Goal: Check status: Check status

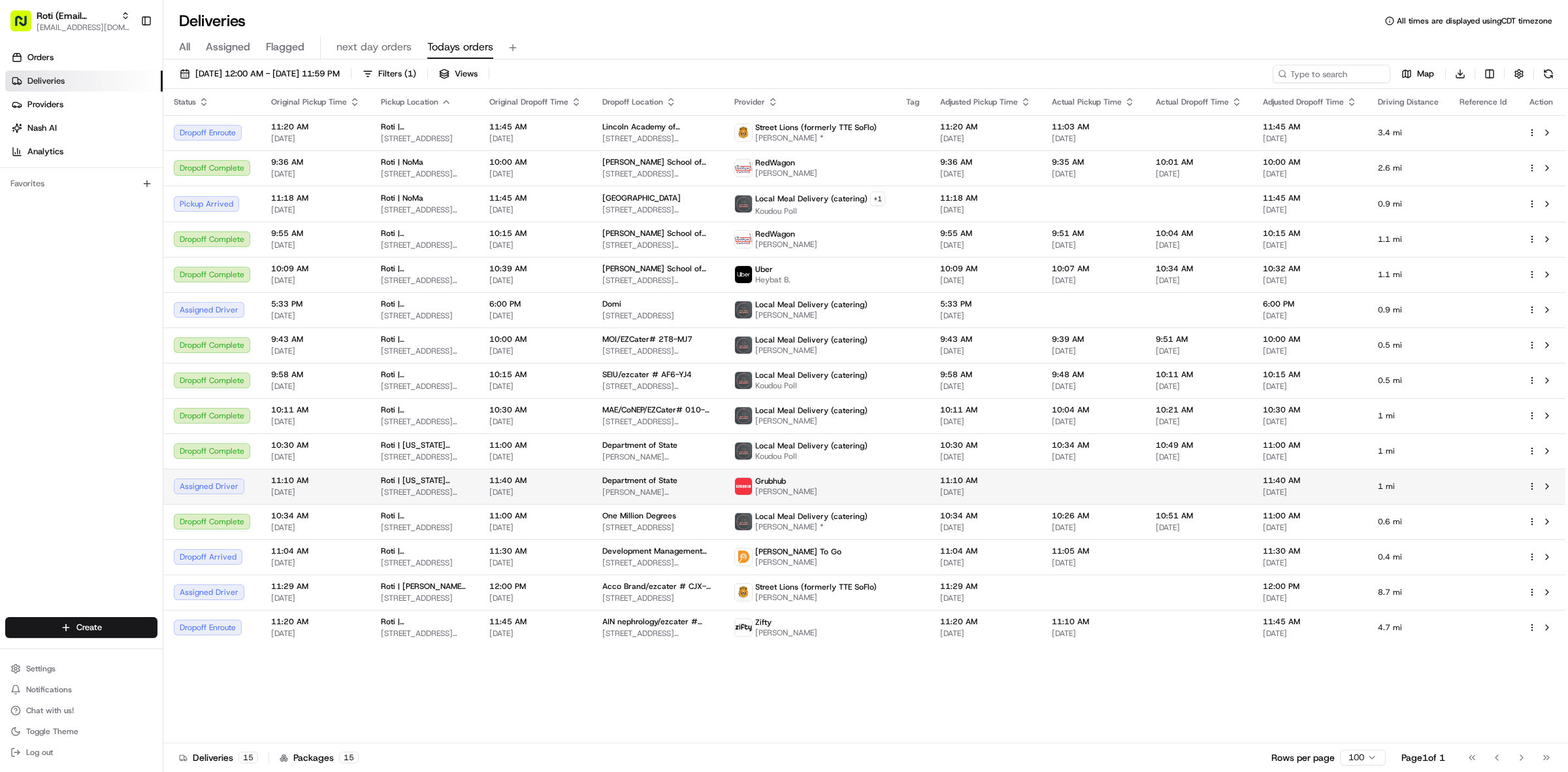
click at [577, 476] on span "11:40 AM" at bounding box center [535, 481] width 92 height 11
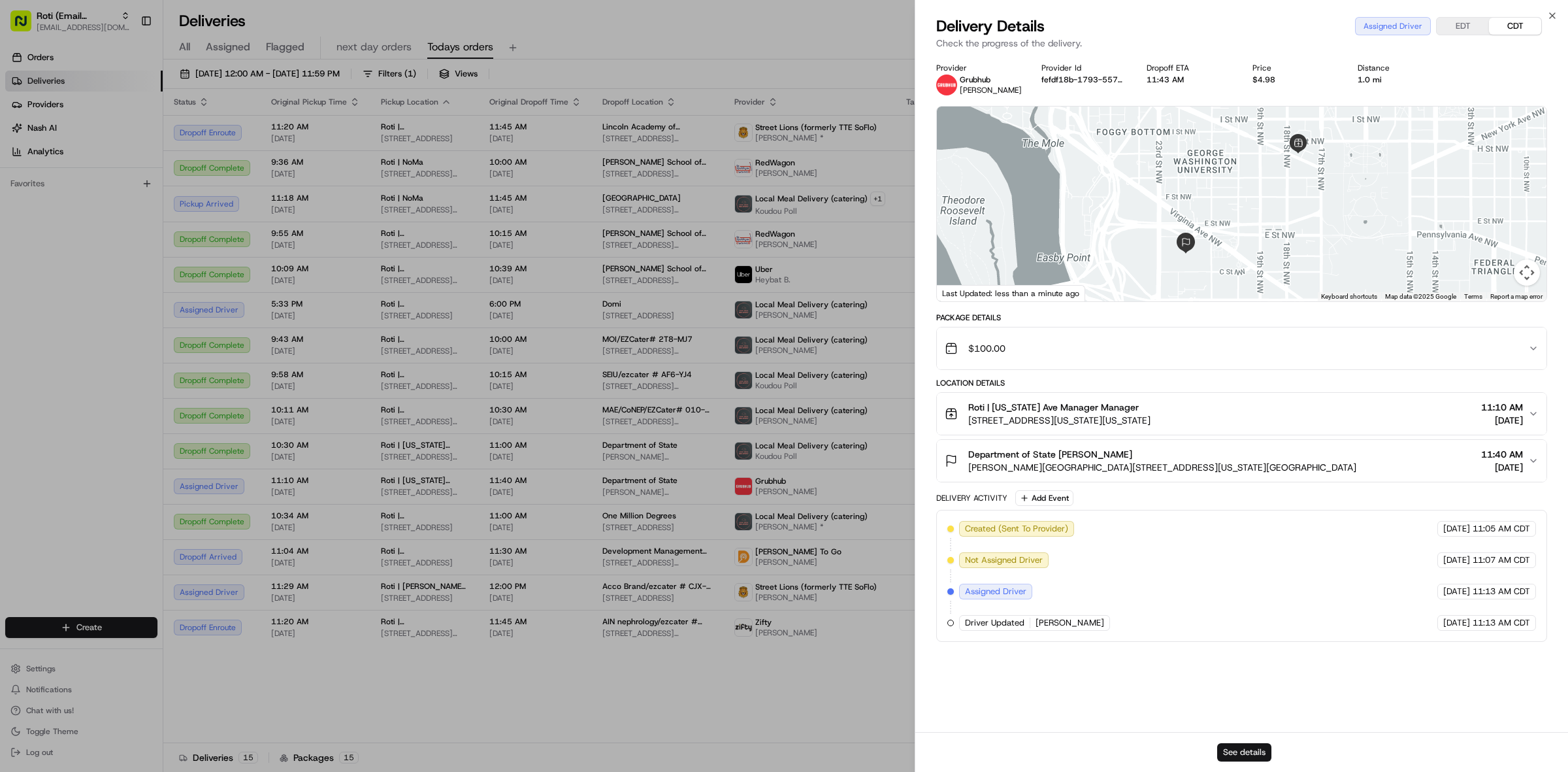
click at [1255, 746] on button "See details" at bounding box center [1244, 752] width 54 height 19
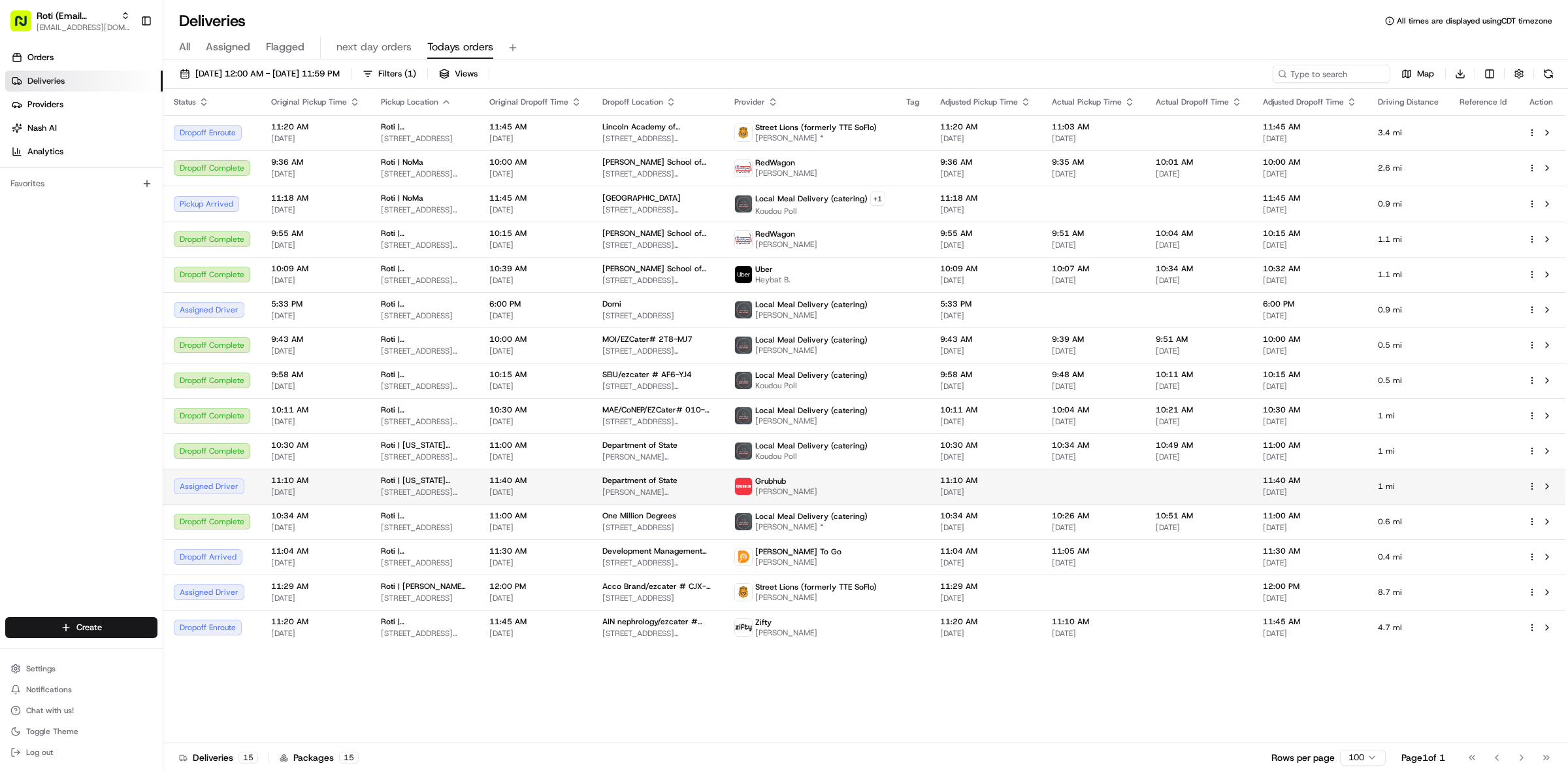
click at [819, 475] on td "Grubhub ronald" at bounding box center [810, 486] width 172 height 35
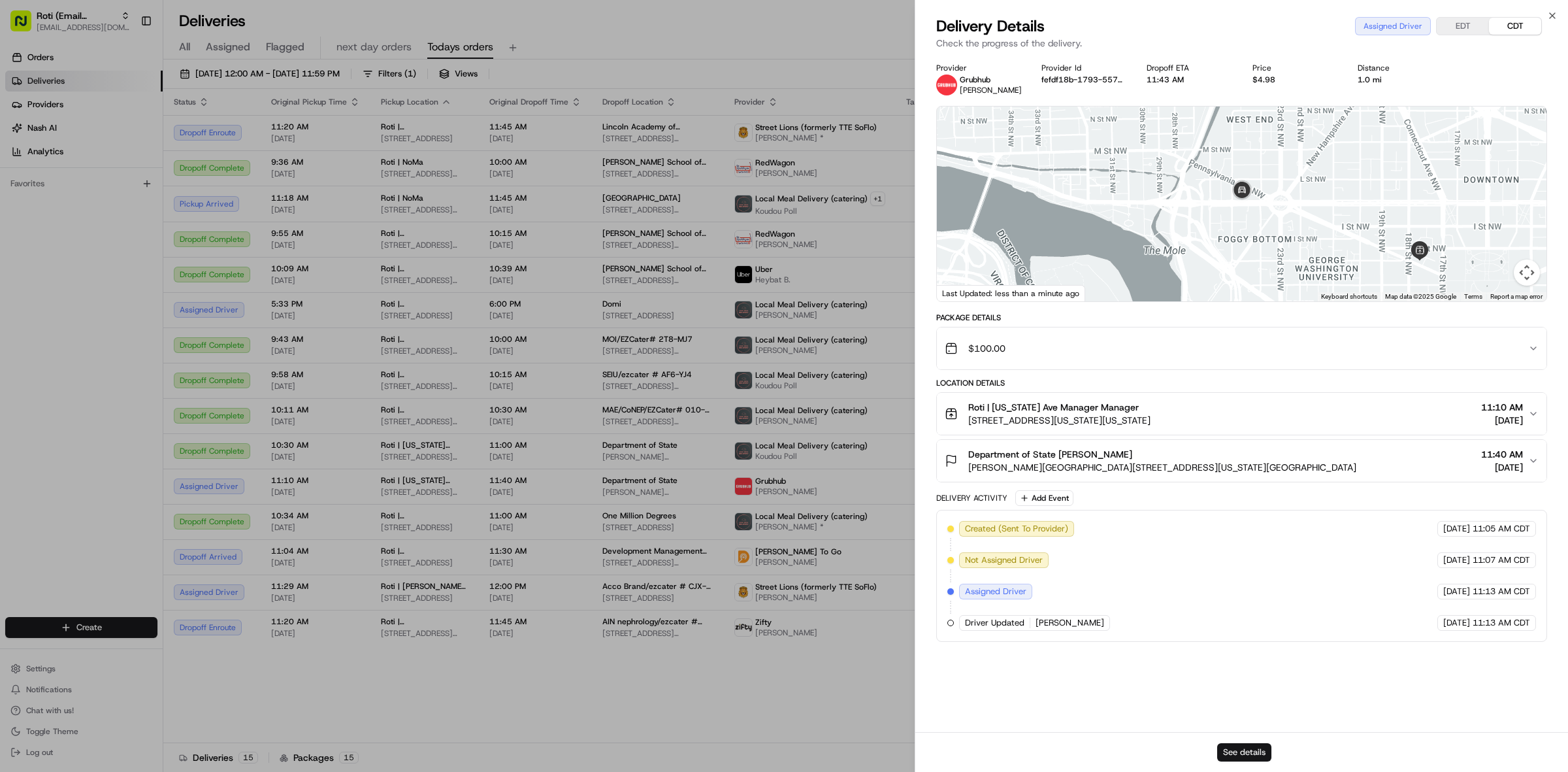
click at [1249, 748] on button "See details" at bounding box center [1244, 752] width 54 height 19
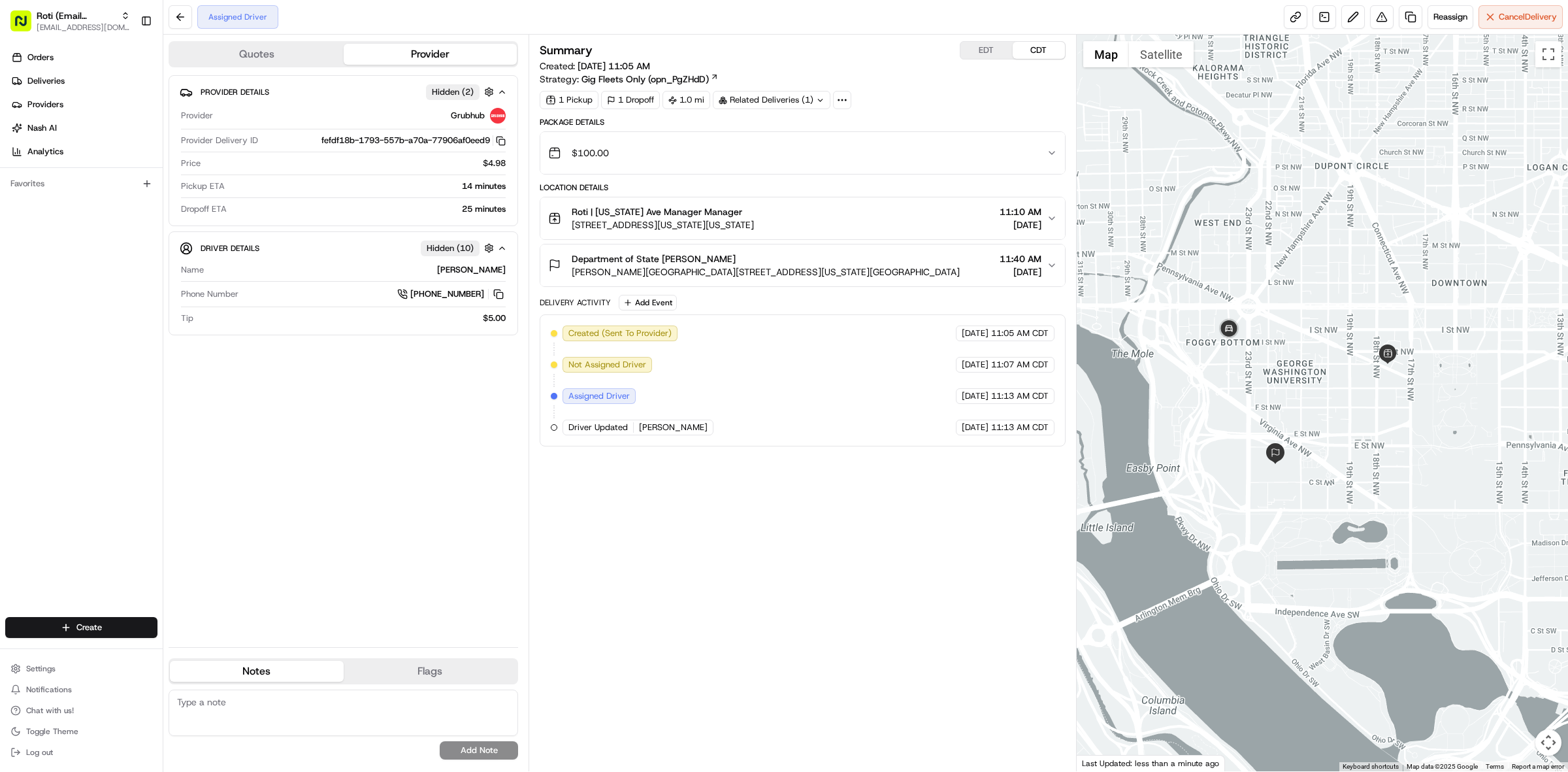
drag, startPoint x: 1148, startPoint y: 299, endPoint x: 1240, endPoint y: 360, distance: 110.4
click at [1240, 360] on div at bounding box center [1323, 403] width 492 height 737
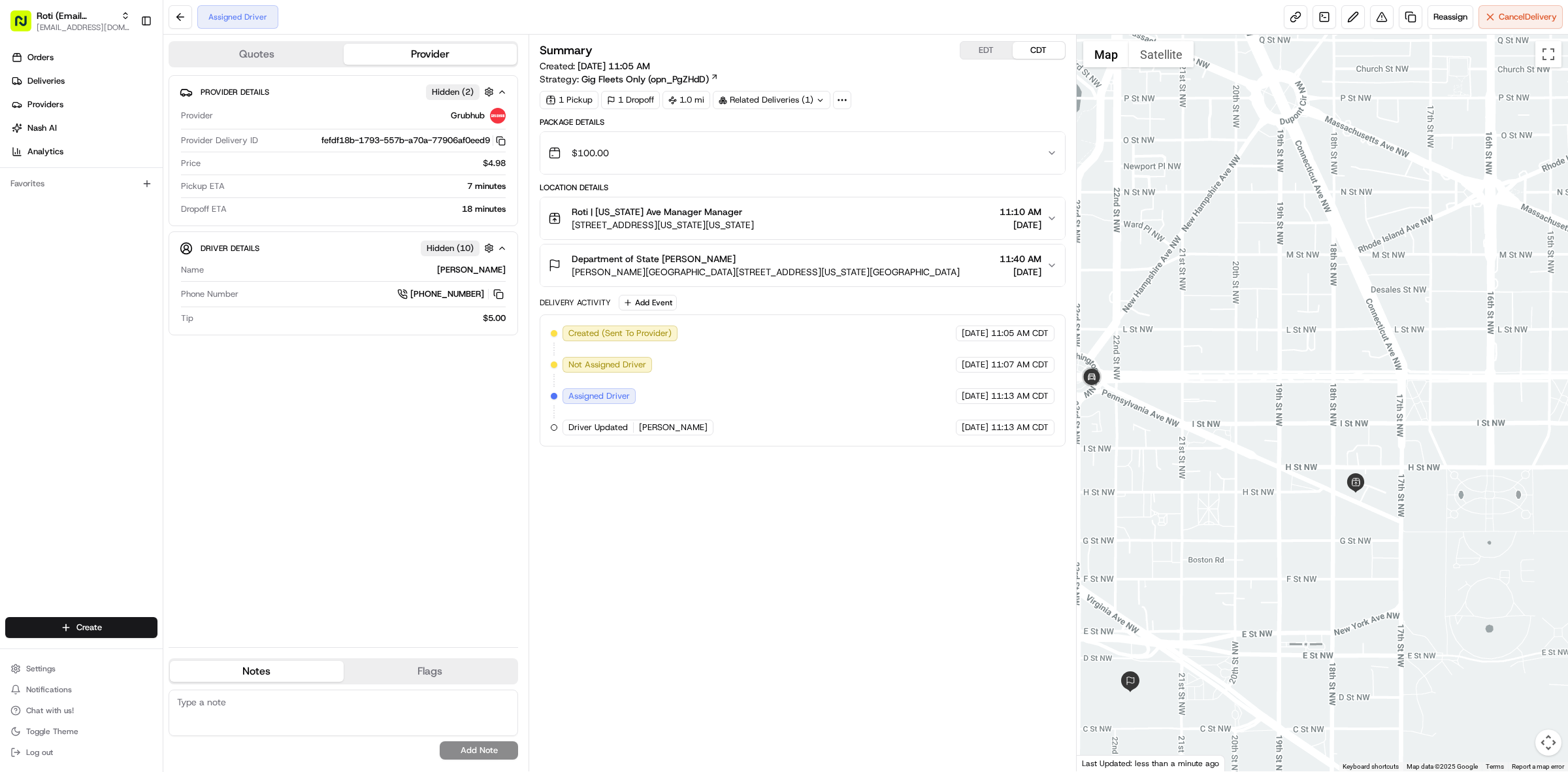
drag, startPoint x: 1268, startPoint y: 377, endPoint x: 1442, endPoint y: 446, distance: 187.2
click at [1441, 446] on div at bounding box center [1323, 403] width 492 height 737
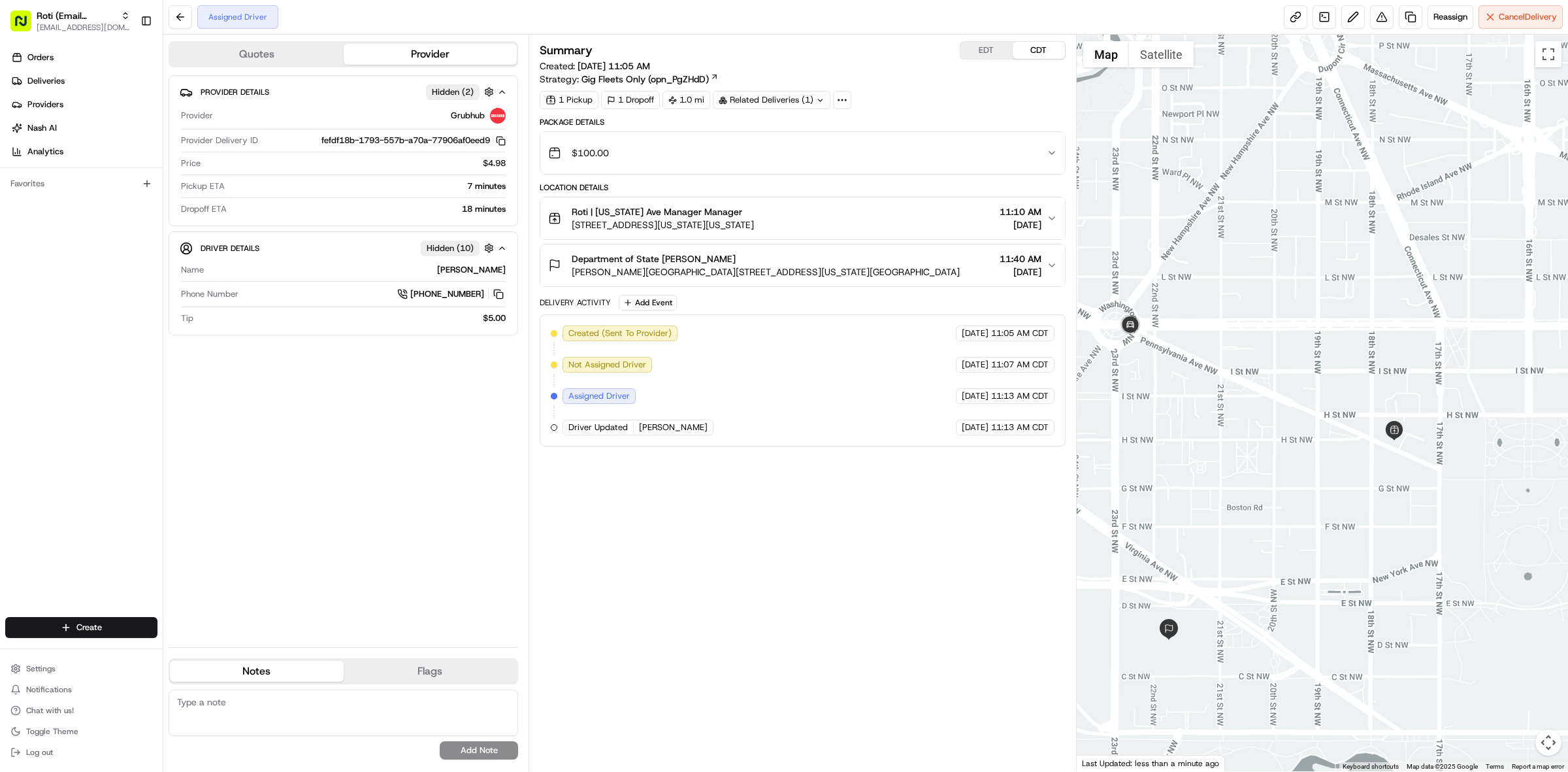
drag, startPoint x: 1396, startPoint y: 403, endPoint x: 1435, endPoint y: 347, distance: 68.2
click at [1435, 347] on div at bounding box center [1323, 403] width 492 height 737
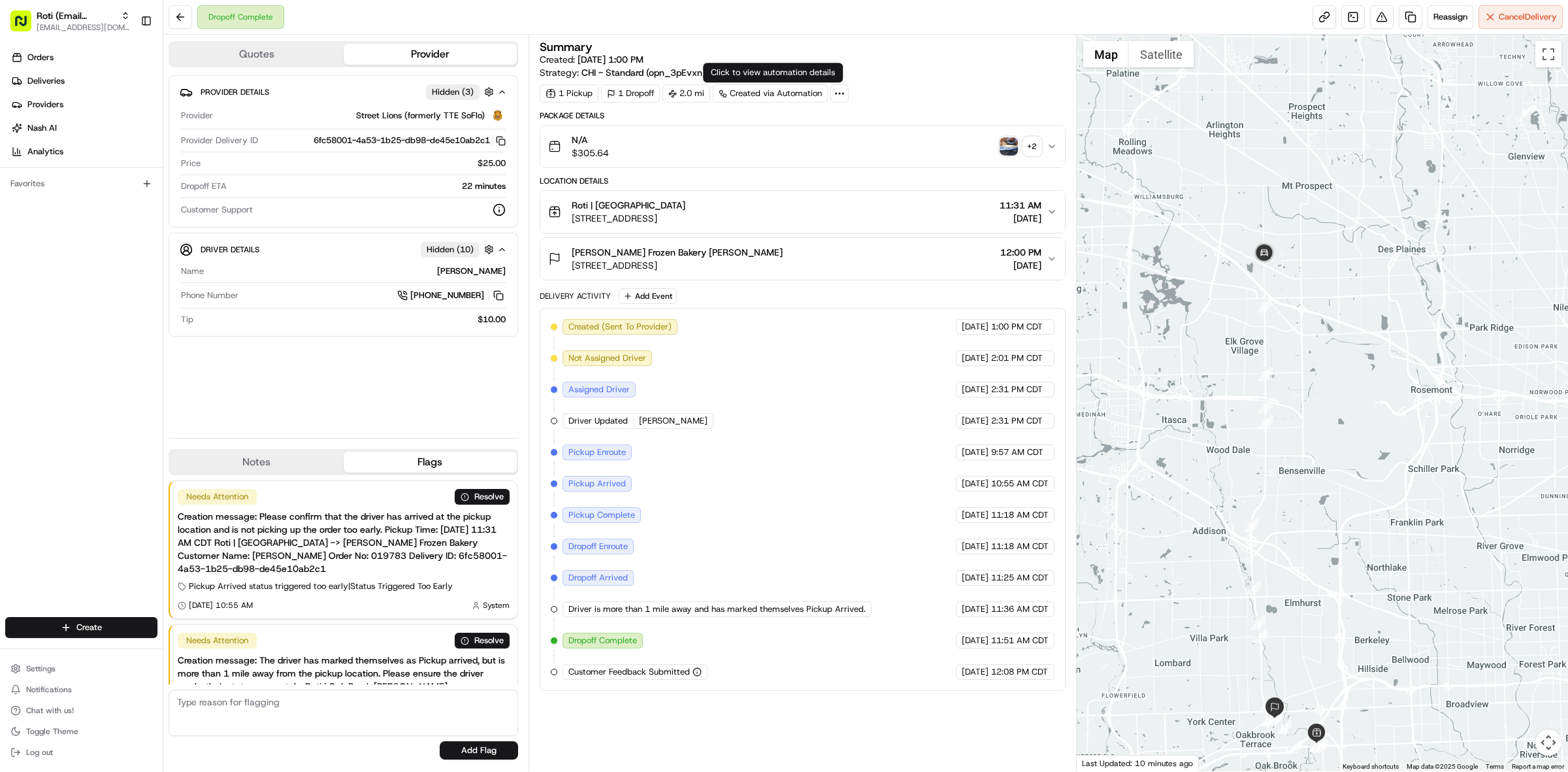
scroll to position [66, 0]
